Goal: Transaction & Acquisition: Purchase product/service

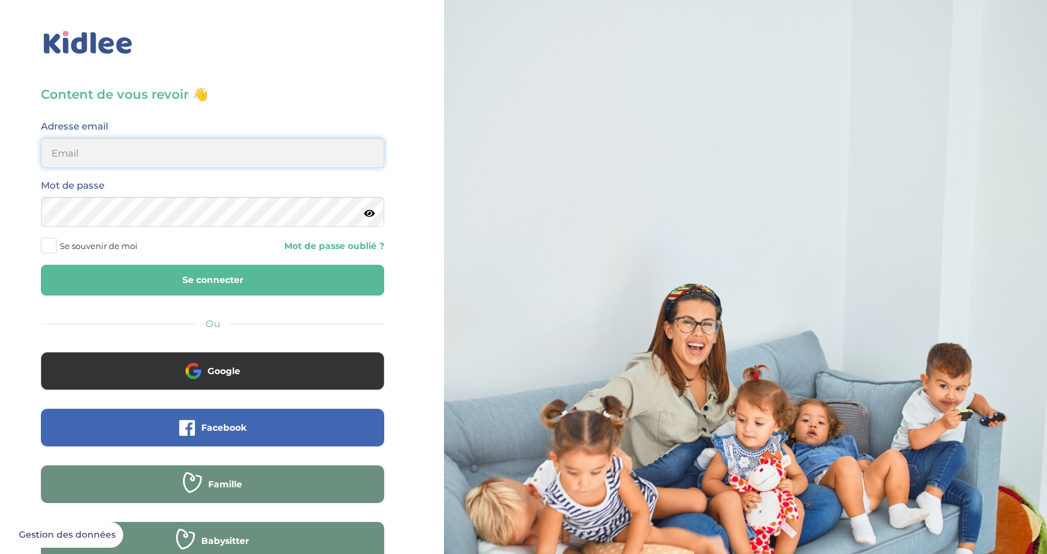
click at [235, 156] on input "email" at bounding box center [212, 153] width 343 height 30
type input "perrinegarcia@gmail.com"
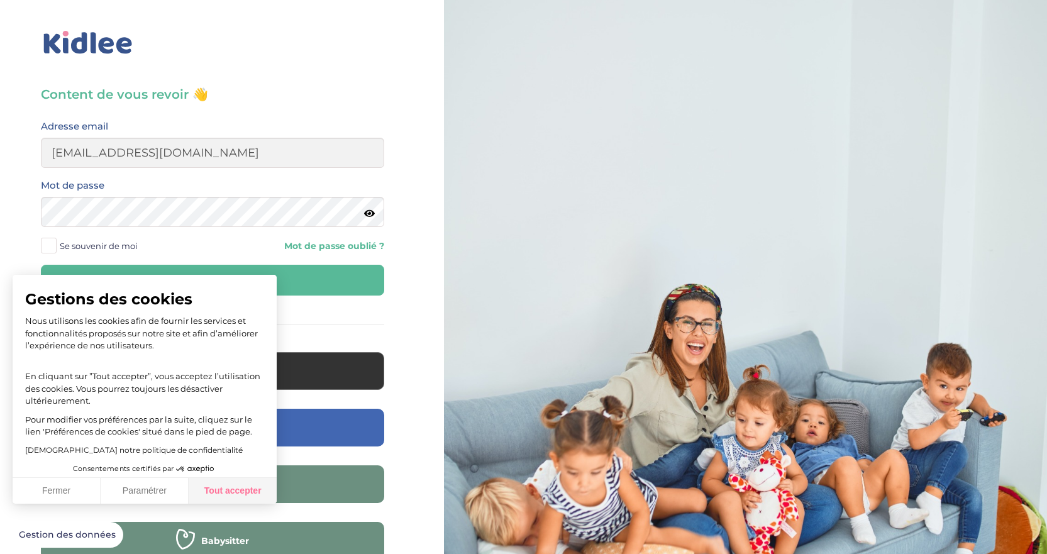
click at [216, 491] on button "Tout accepter" at bounding box center [233, 491] width 88 height 26
checkbox input "true"
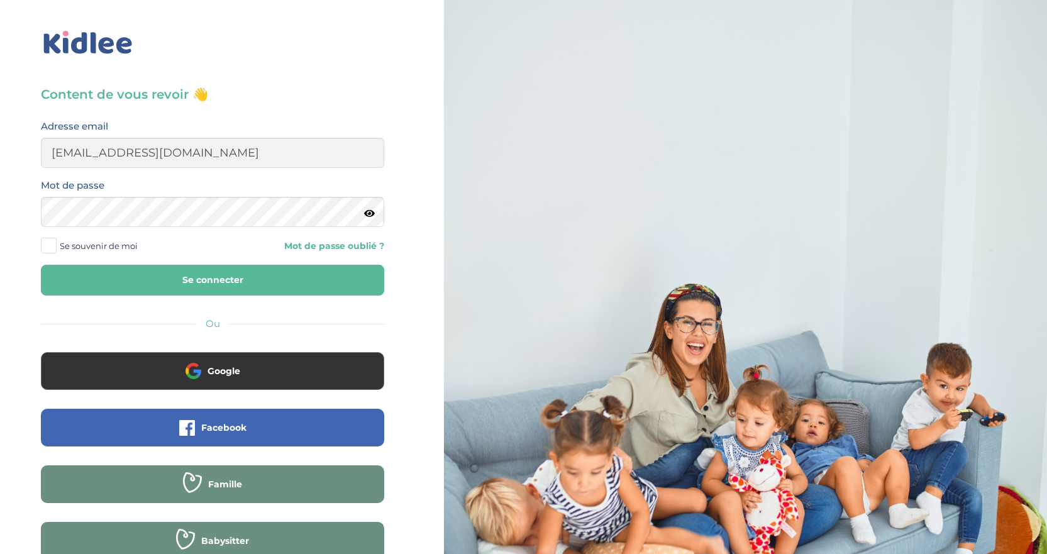
click at [261, 283] on button "Se connecter" at bounding box center [212, 280] width 343 height 31
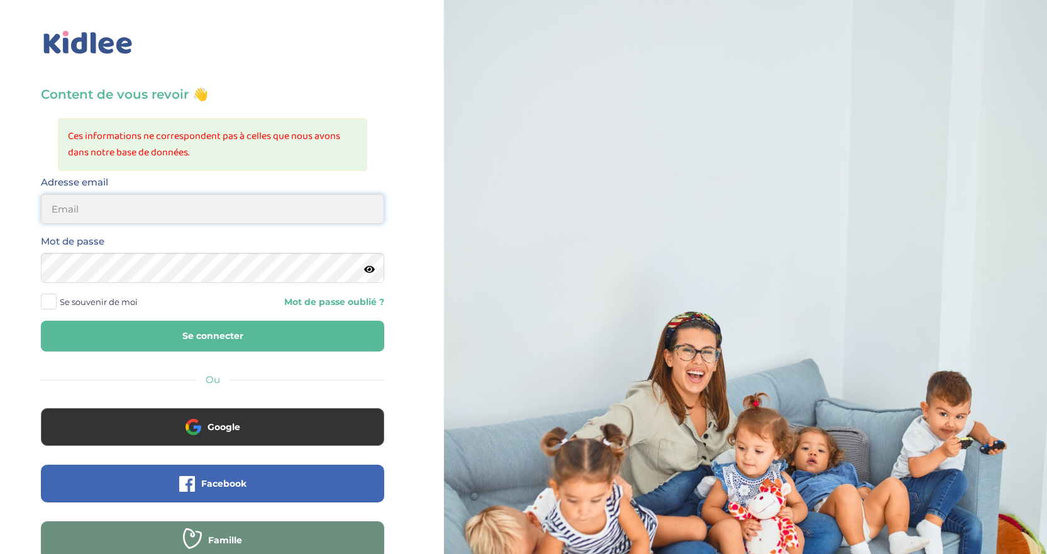
click at [115, 219] on input "email" at bounding box center [212, 209] width 343 height 30
type input "[EMAIL_ADDRESS][DOMAIN_NAME]"
click at [152, 251] on div "Mot de passe" at bounding box center [212, 258] width 343 height 50
click at [370, 272] on icon at bounding box center [369, 269] width 11 height 9
click at [146, 346] on button "Se connecter" at bounding box center [212, 336] width 343 height 31
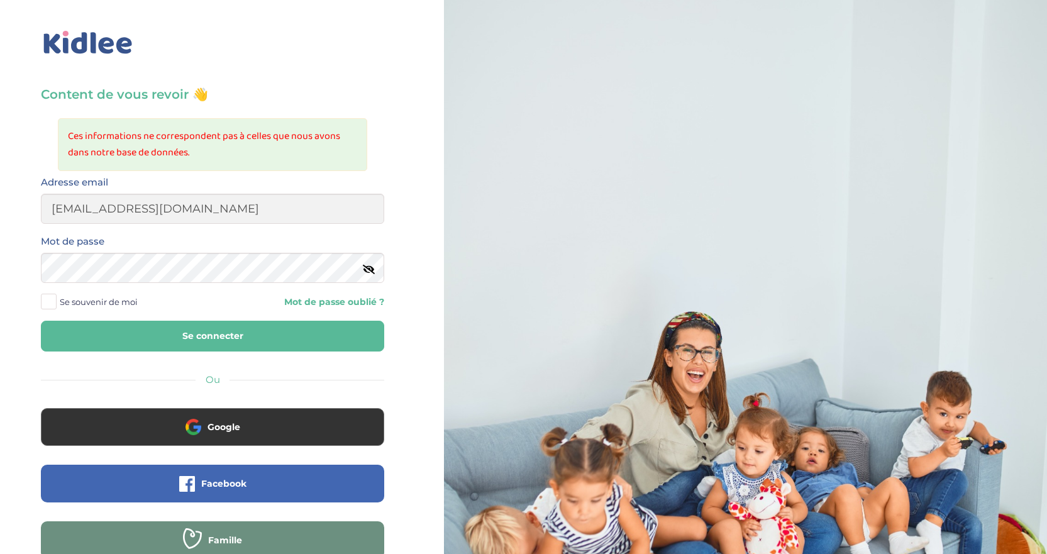
click at [163, 338] on button "Se connecter" at bounding box center [212, 336] width 343 height 31
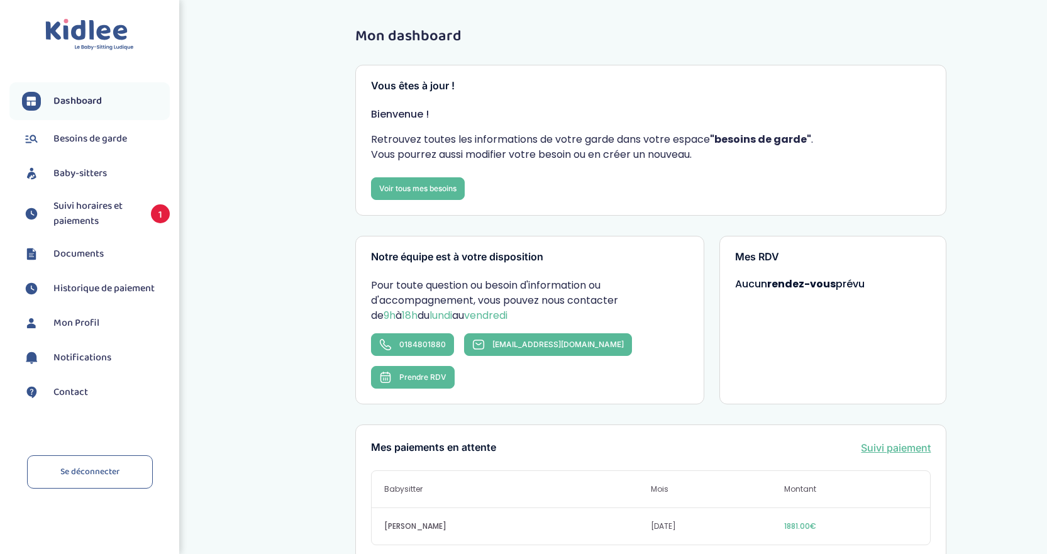
click at [98, 212] on span "Suivi horaires et paiements" at bounding box center [95, 214] width 85 height 30
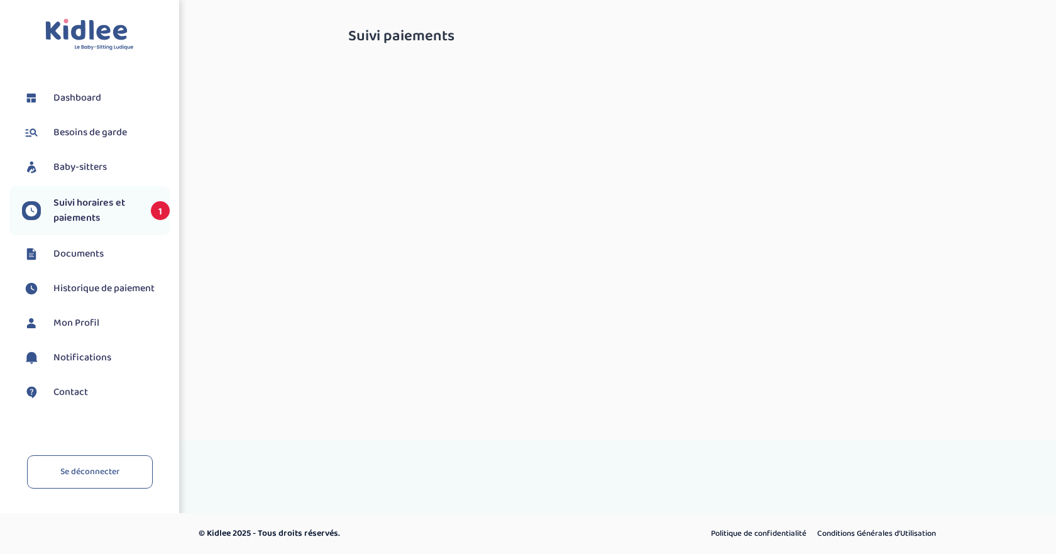
select select "septembre 2025"
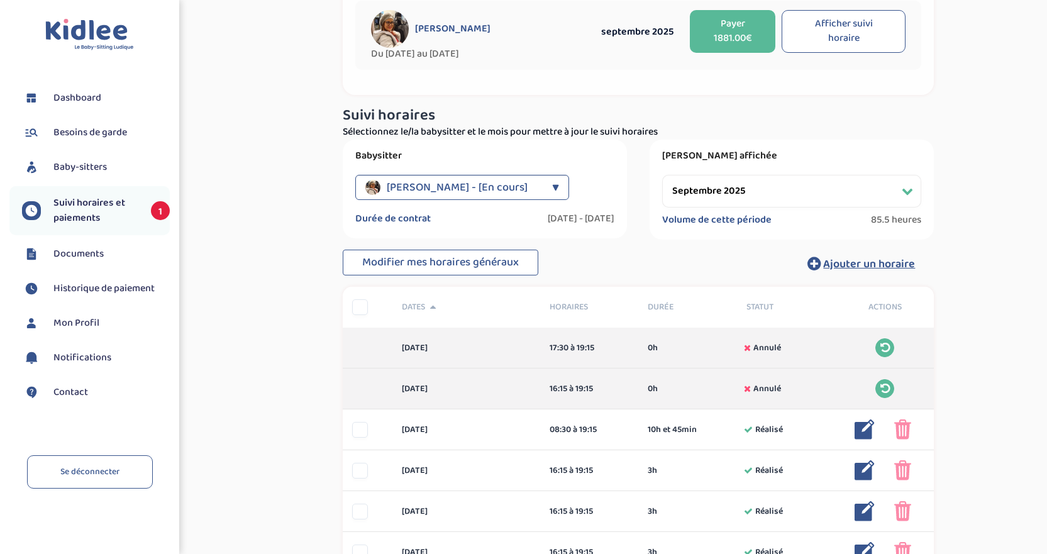
scroll to position [67, 0]
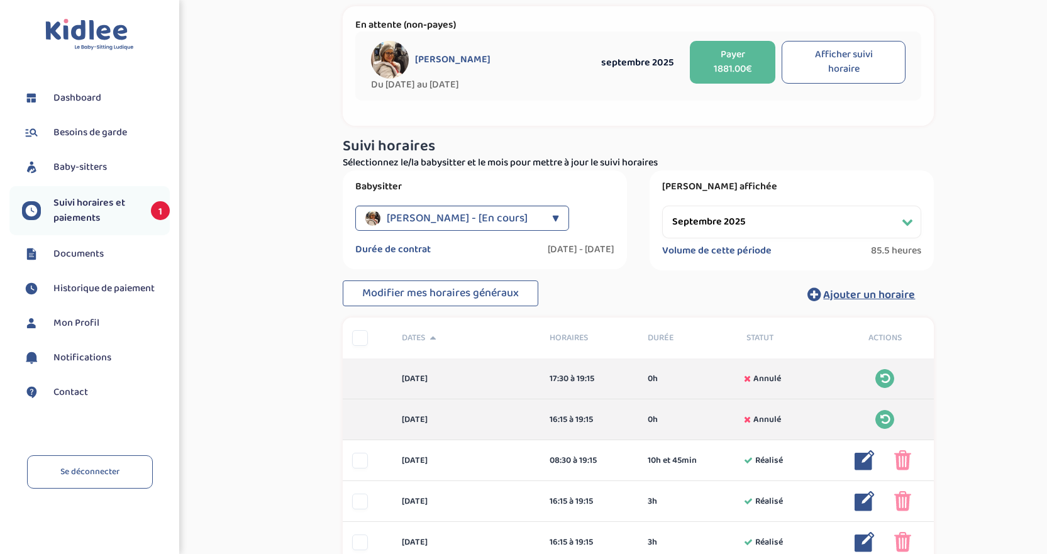
click at [727, 69] on button "Payer 1881.00€" at bounding box center [733, 62] width 86 height 43
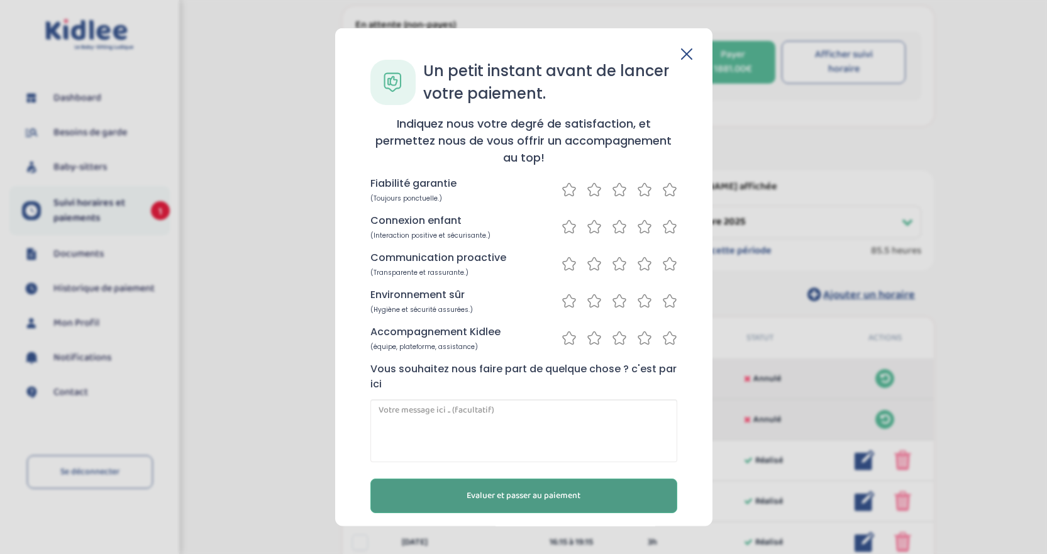
click at [488, 509] on button "Evaluer et passer au paiement" at bounding box center [523, 495] width 307 height 35
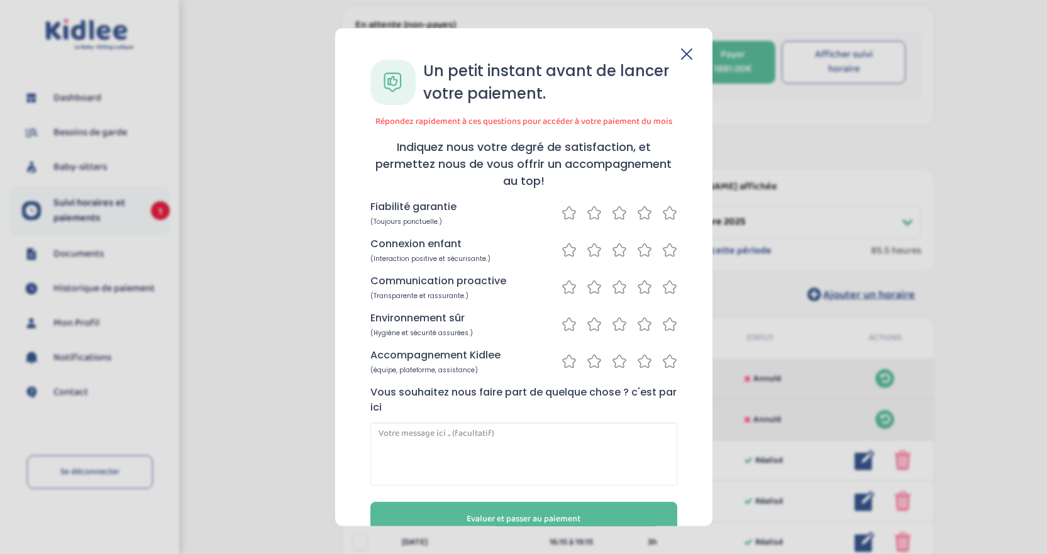
drag, startPoint x: 661, startPoint y: 207, endPoint x: 662, endPoint y: 235, distance: 27.1
click at [662, 207] on icon at bounding box center [669, 212] width 15 height 16
drag, startPoint x: 662, startPoint y: 240, endPoint x: 662, endPoint y: 246, distance: 6.9
click at [662, 241] on div "Connexion enfant (Interaction positive et sécurisante.)" at bounding box center [523, 249] width 307 height 27
drag, startPoint x: 662, startPoint y: 255, endPoint x: 660, endPoint y: 269, distance: 14.6
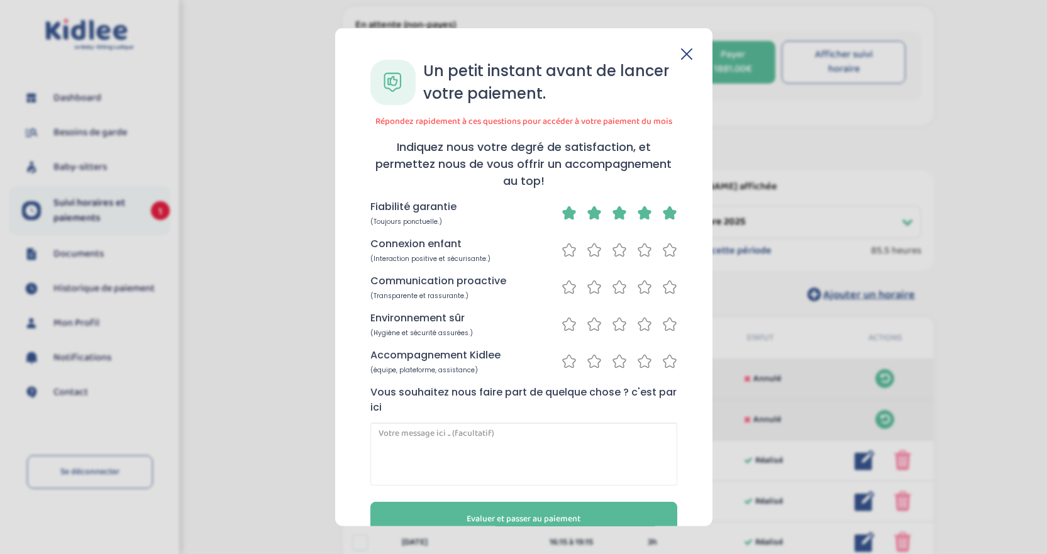
click at [662, 256] on icon at bounding box center [669, 249] width 15 height 16
click at [662, 292] on icon at bounding box center [669, 287] width 15 height 16
click at [662, 328] on icon at bounding box center [669, 324] width 15 height 16
click at [663, 361] on icon at bounding box center [669, 361] width 15 height 16
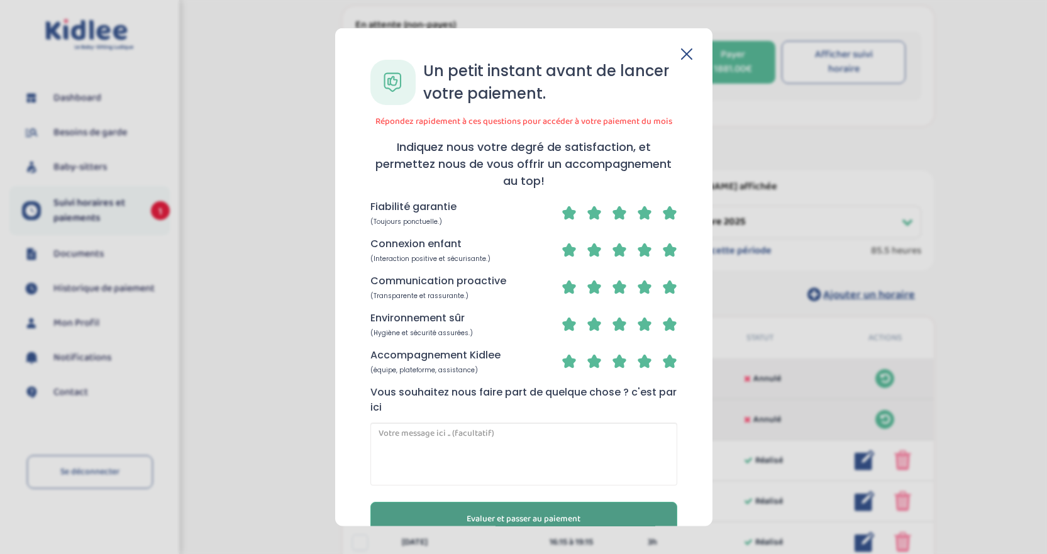
click at [521, 522] on span "Evaluer et passer au paiement" at bounding box center [523, 518] width 114 height 13
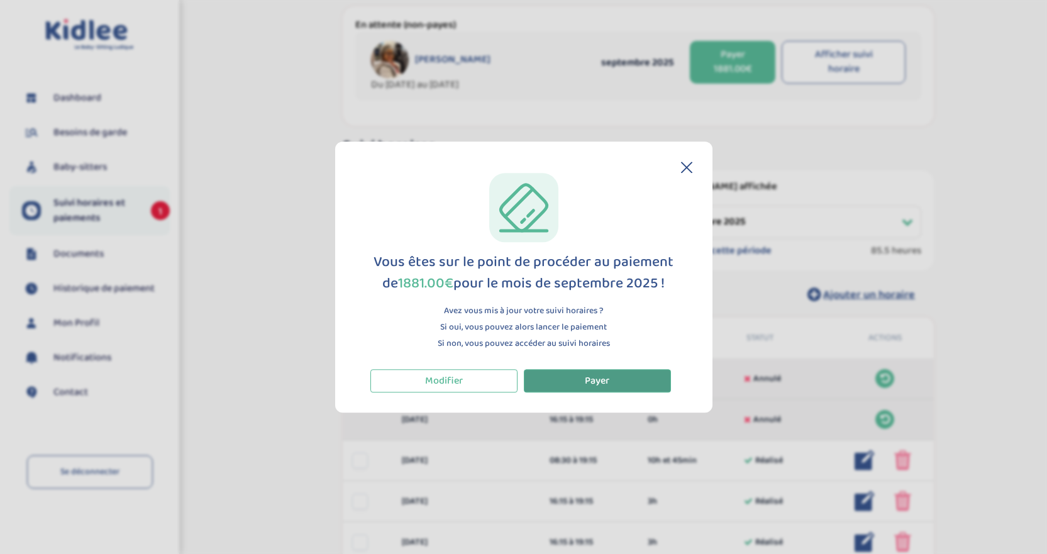
click at [583, 376] on button "Payer" at bounding box center [597, 380] width 147 height 23
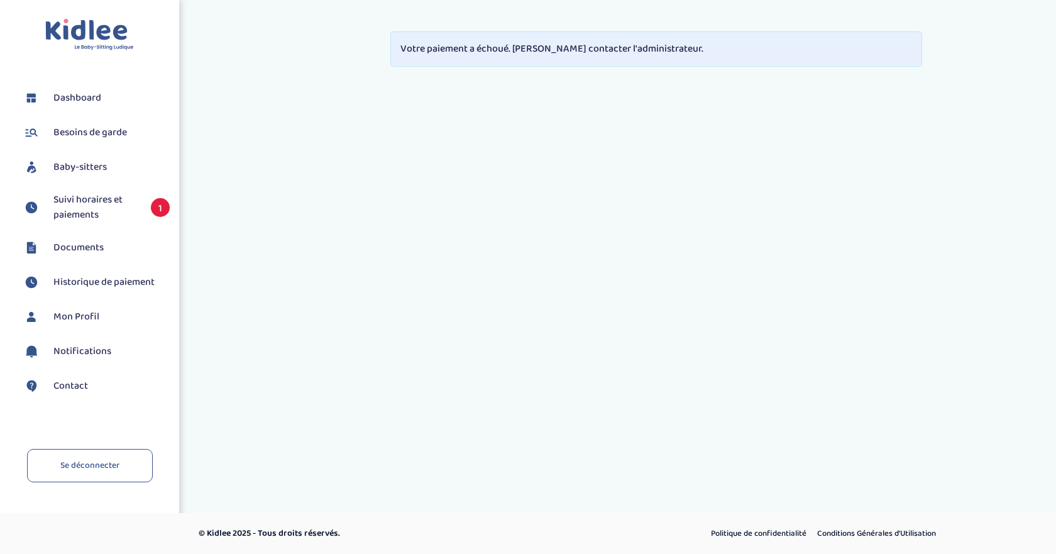
click at [460, 55] on div "Votre paiement a échoué. [PERSON_NAME] contacter l'administrateur." at bounding box center [656, 48] width 532 height 35
click at [76, 197] on span "Suivi horaires et paiements" at bounding box center [95, 207] width 85 height 30
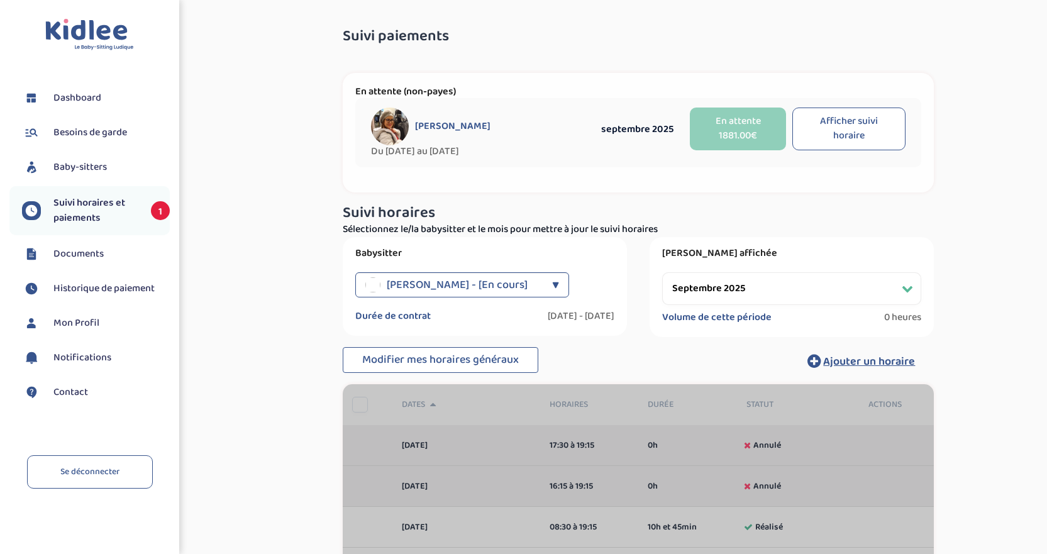
select select "septembre 2025"
